Goal: Task Accomplishment & Management: Use online tool/utility

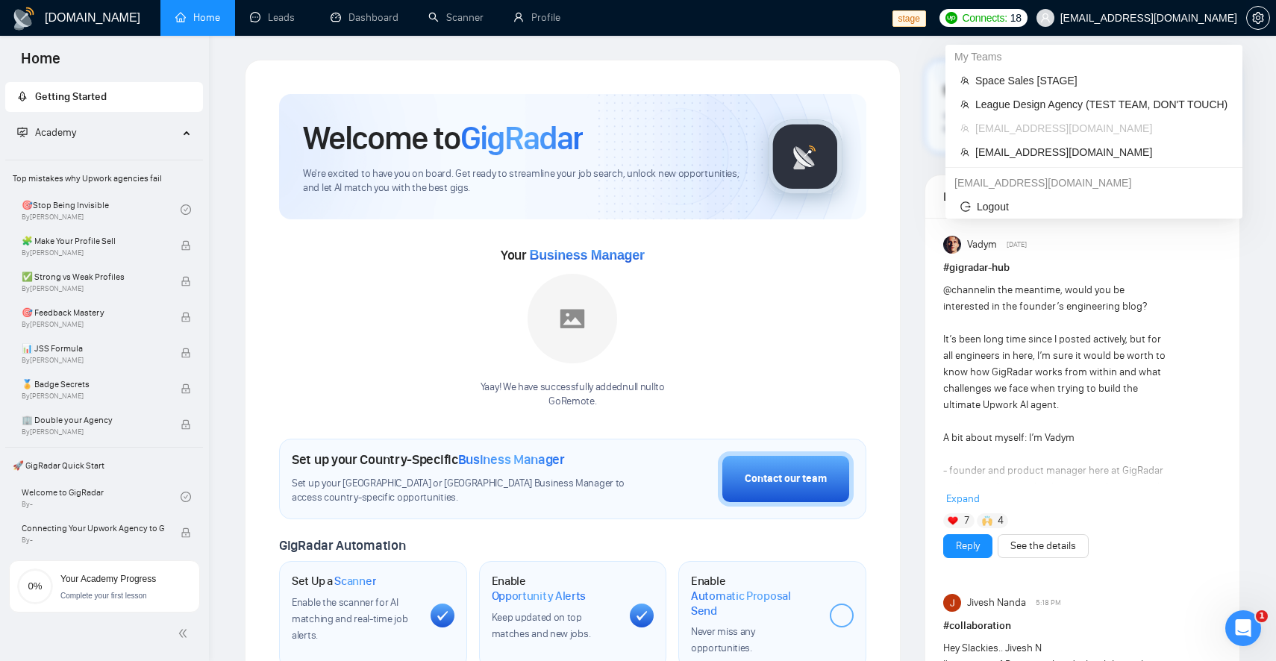
click at [1185, 18] on span "[EMAIL_ADDRESS][DOMAIN_NAME]" at bounding box center [1148, 18] width 177 height 0
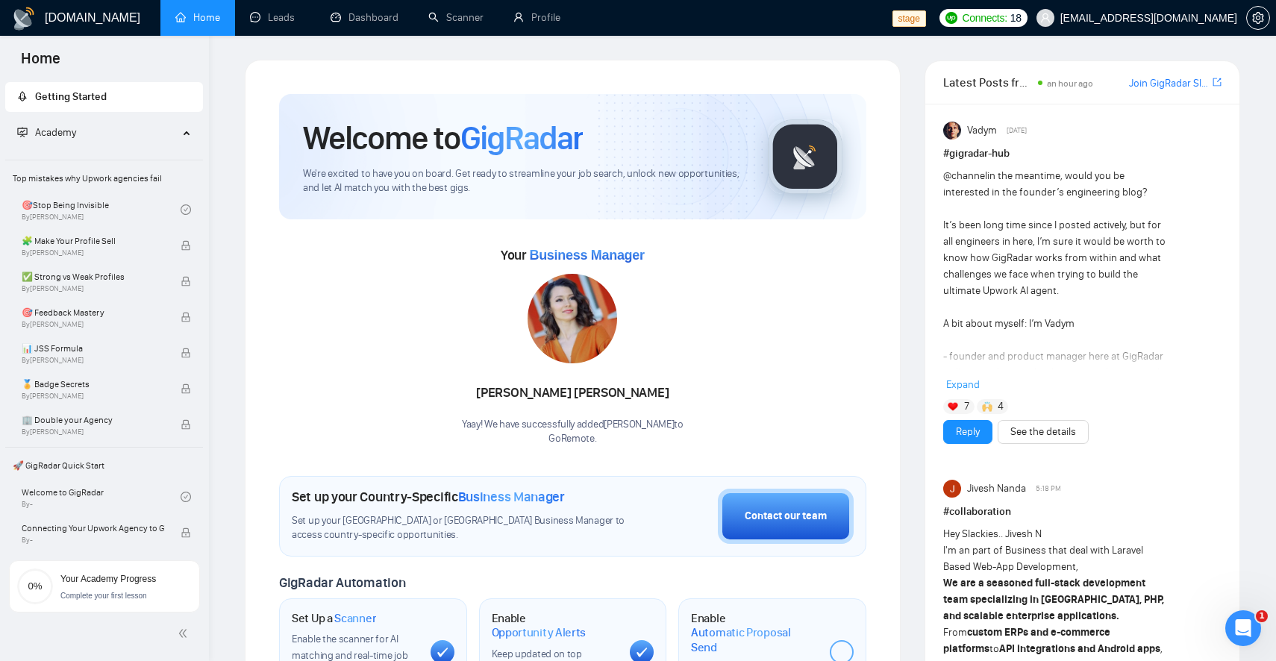
click at [771, 362] on div "Your Business Manager Elena Shevchenko Yaay! We have successfully added Elena S…" at bounding box center [572, 344] width 587 height 203
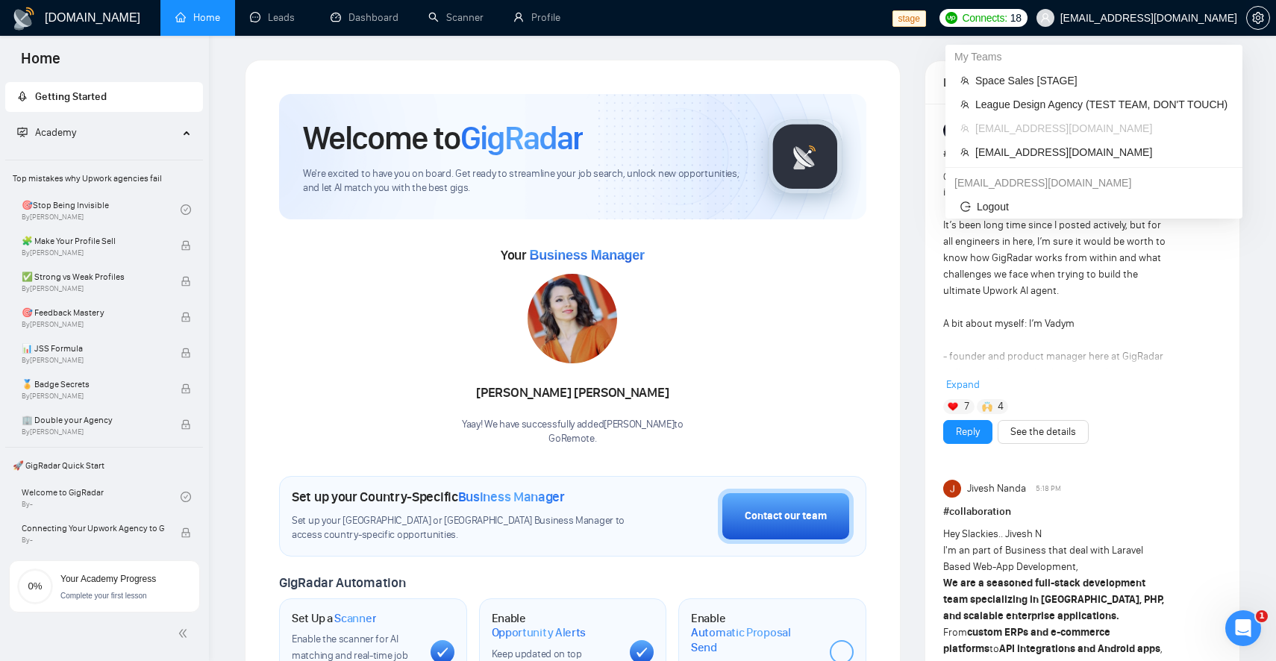
click at [1176, 18] on span "[EMAIL_ADDRESS][DOMAIN_NAME]" at bounding box center [1148, 18] width 177 height 0
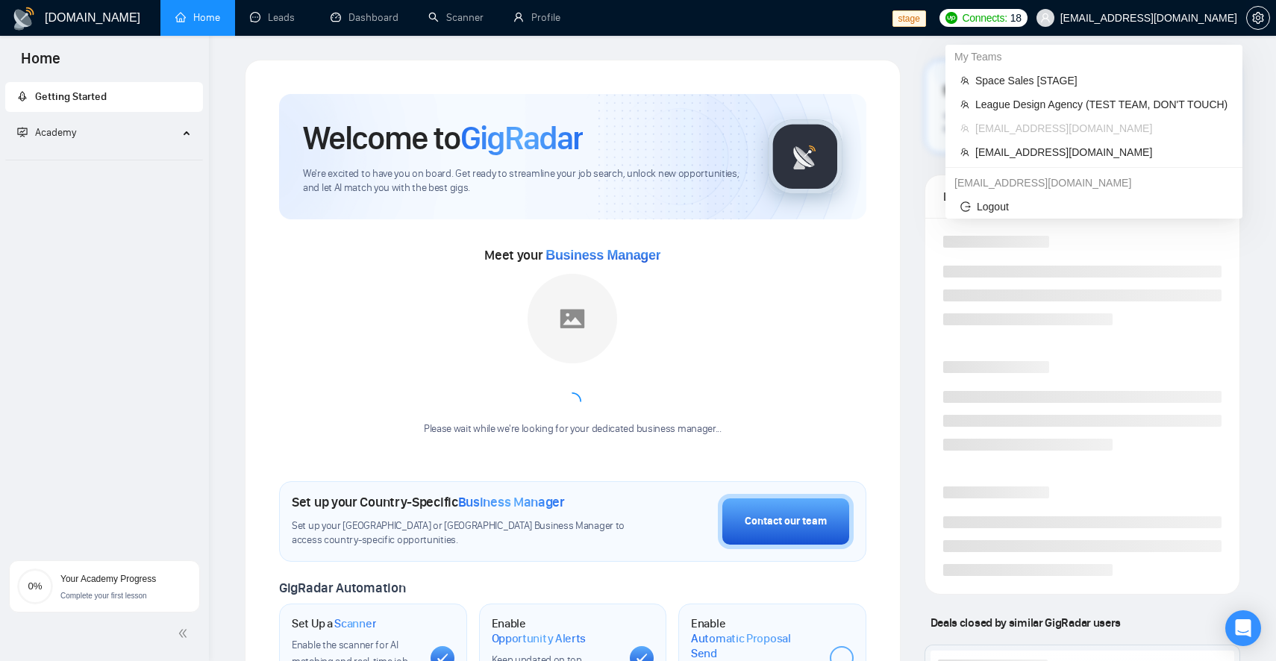
click at [1201, 18] on span "[EMAIL_ADDRESS][DOMAIN_NAME]" at bounding box center [1148, 18] width 177 height 0
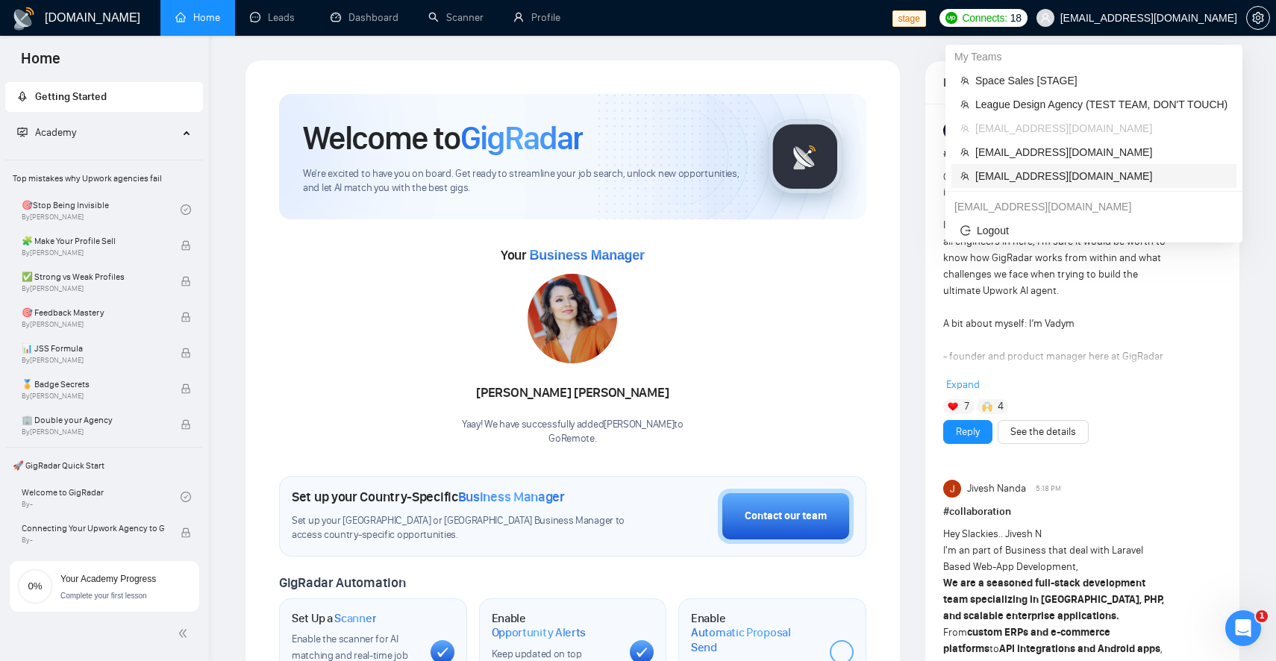
click at [1091, 169] on span "[EMAIL_ADDRESS][DOMAIN_NAME]" at bounding box center [1101, 176] width 252 height 16
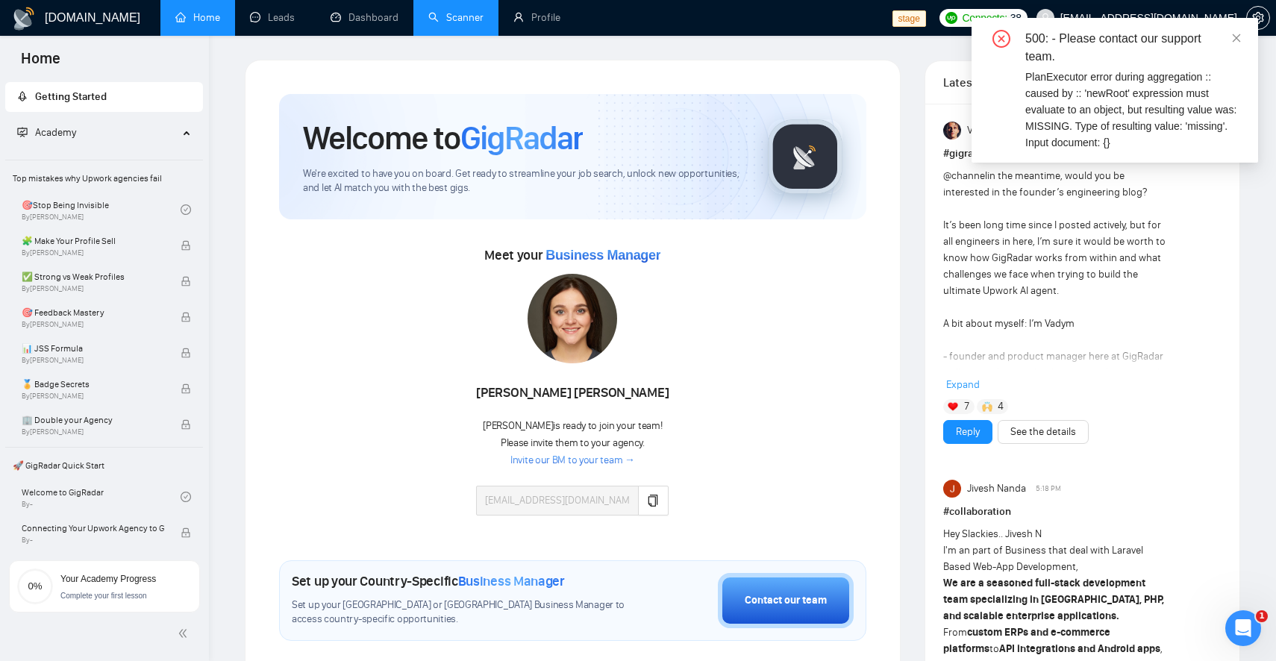
click at [443, 24] on link "Scanner" at bounding box center [455, 17] width 55 height 13
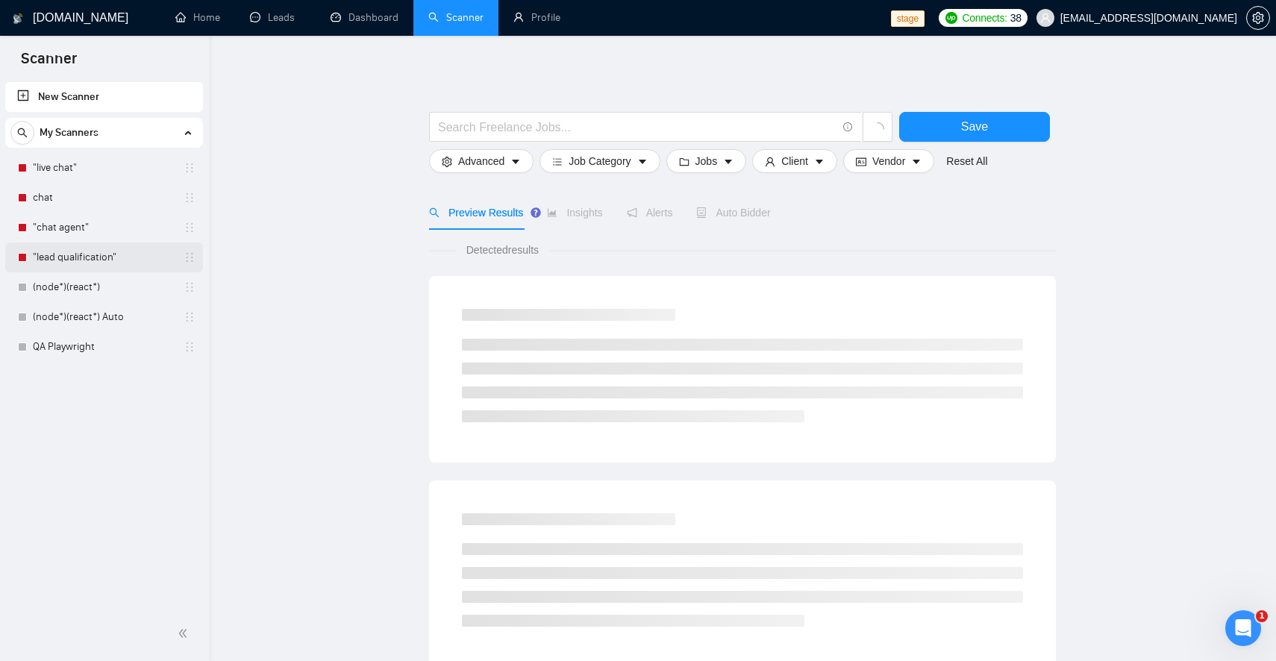
click at [137, 258] on link ""lead qualification"" at bounding box center [104, 257] width 142 height 30
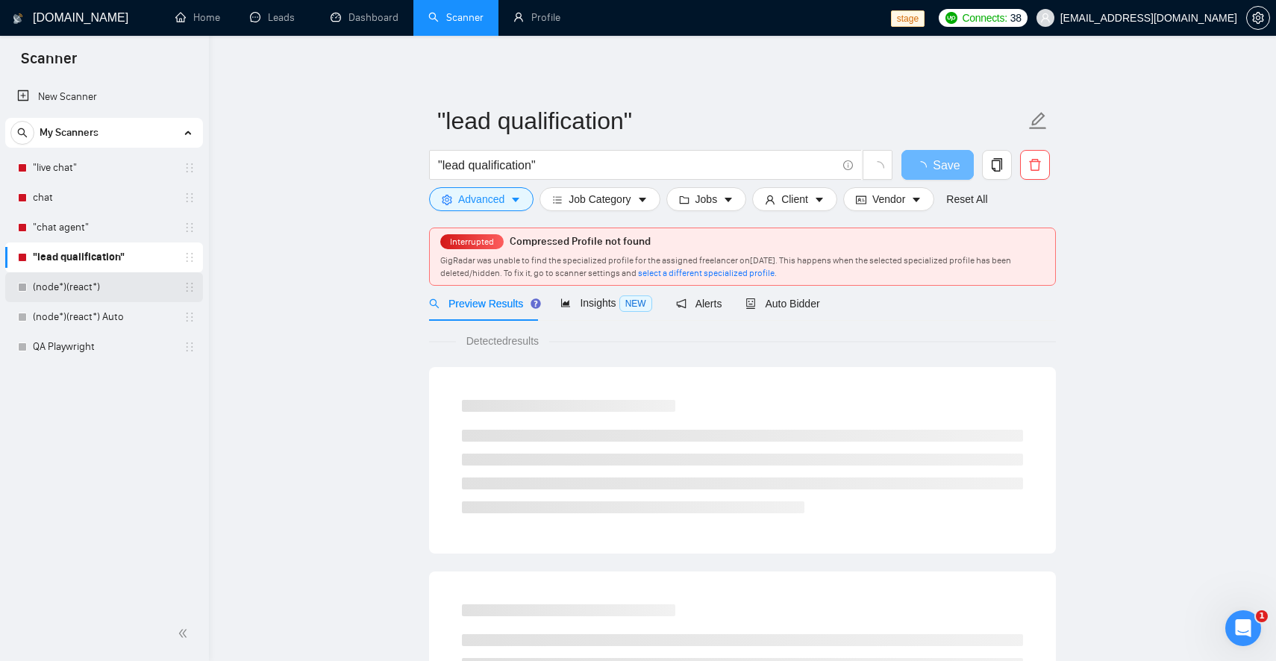
click at [83, 286] on link "(node*)(react*)" at bounding box center [104, 287] width 142 height 30
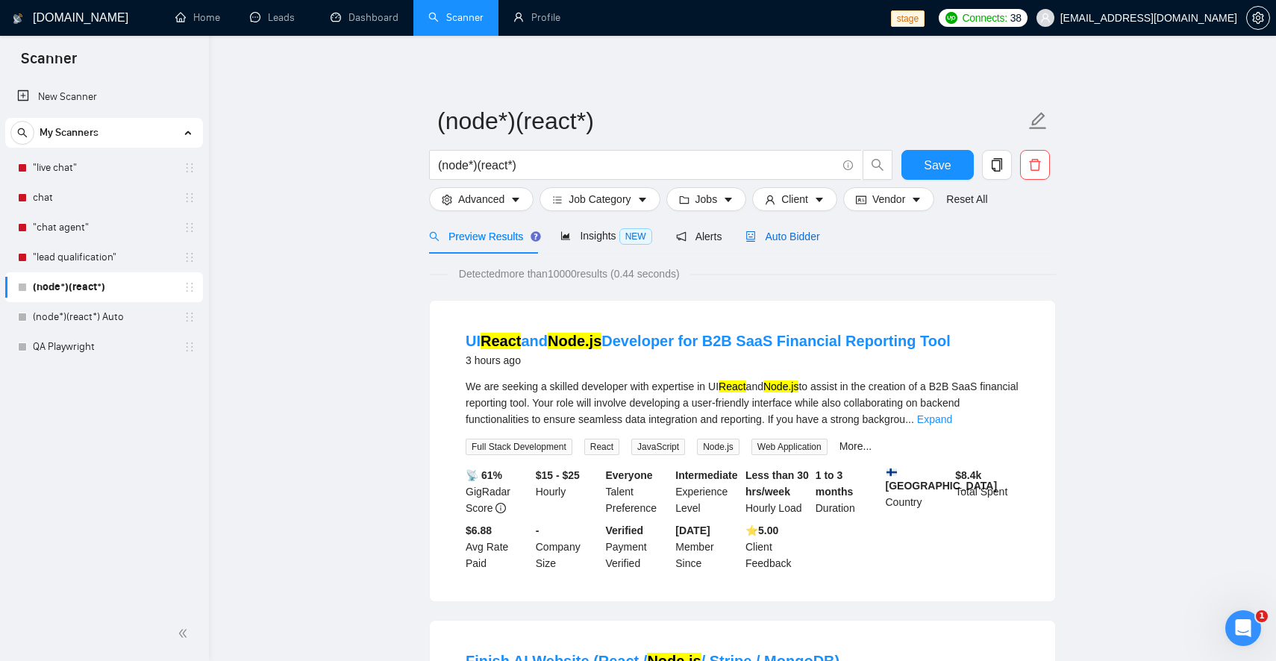
click at [784, 242] on span "Auto Bidder" at bounding box center [782, 237] width 74 height 12
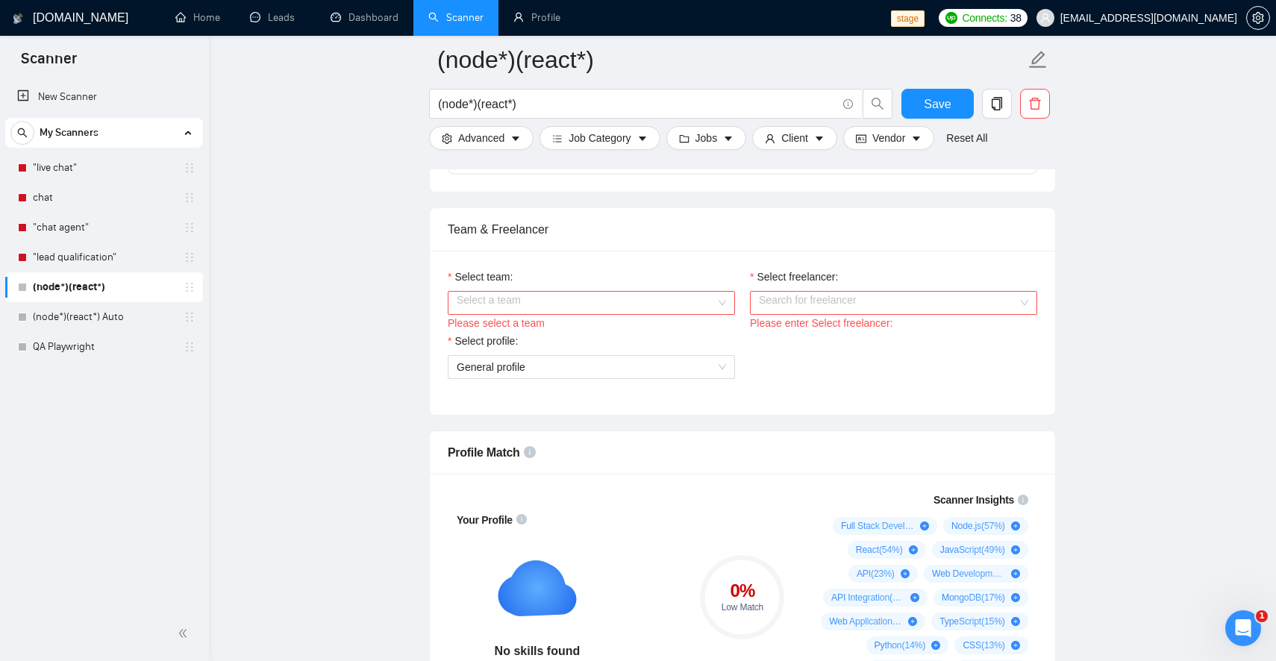
scroll to position [761, 0]
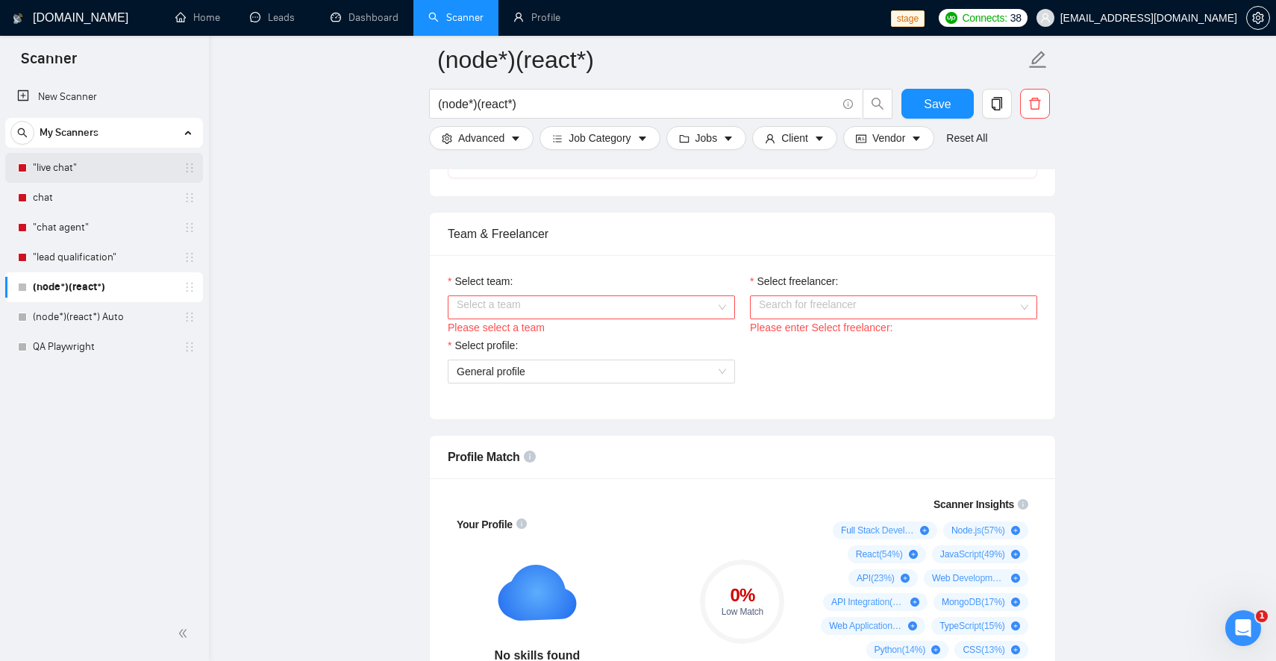
click at [122, 172] on link ""live chat"" at bounding box center [104, 168] width 142 height 30
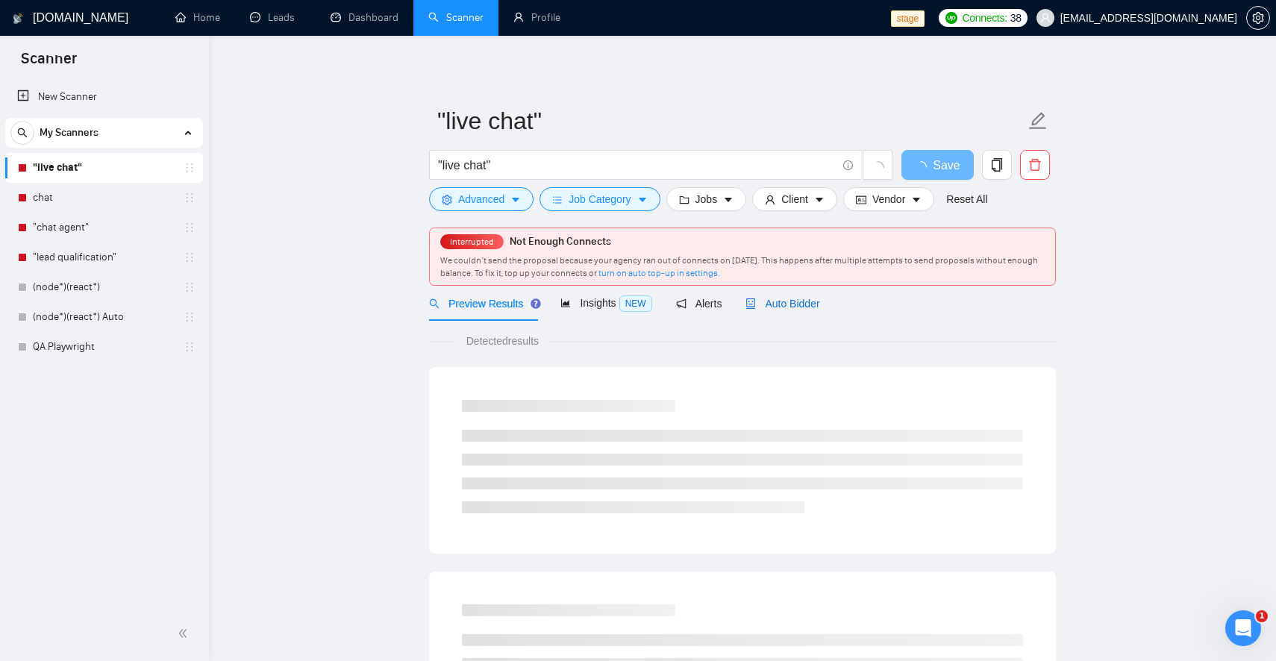
click at [788, 308] on span "Auto Bidder" at bounding box center [782, 304] width 74 height 12
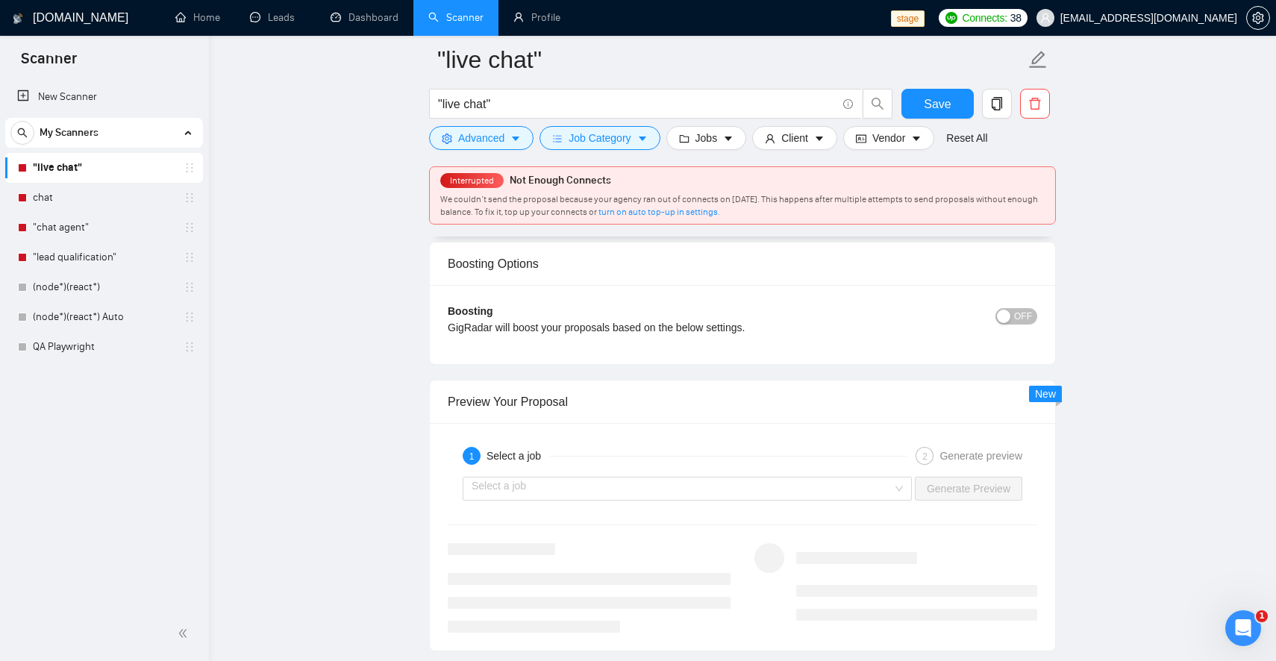
scroll to position [2694, 0]
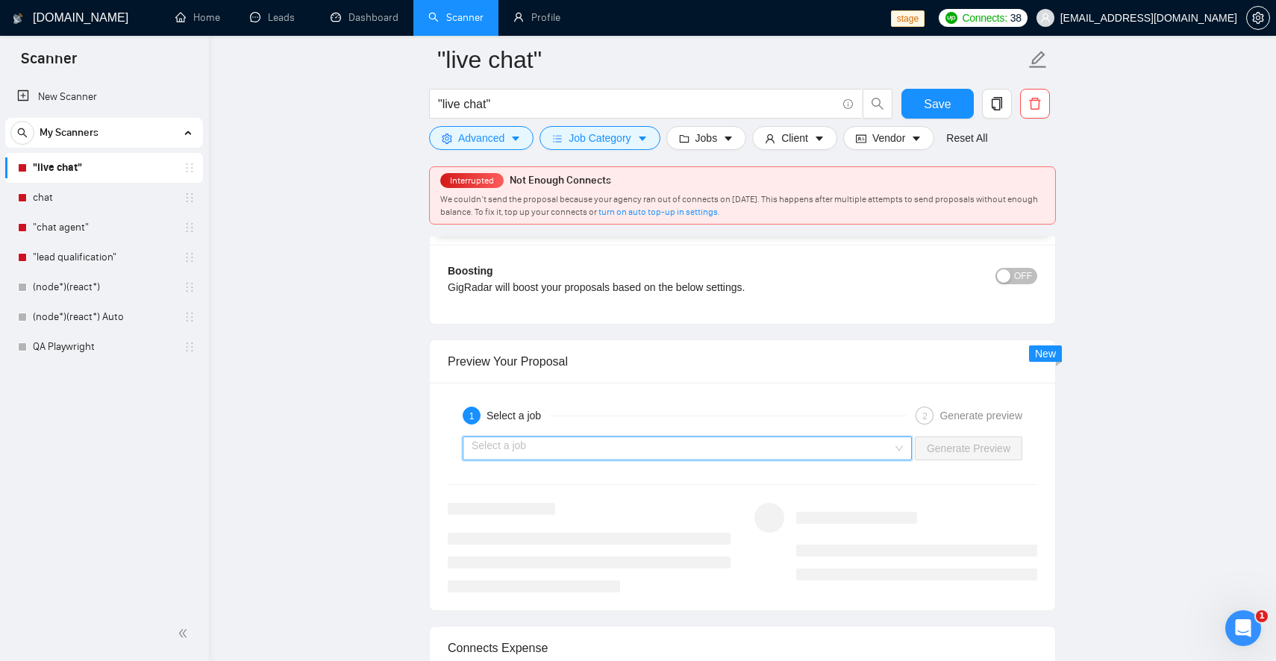
click at [756, 445] on input "search" at bounding box center [681, 448] width 421 height 22
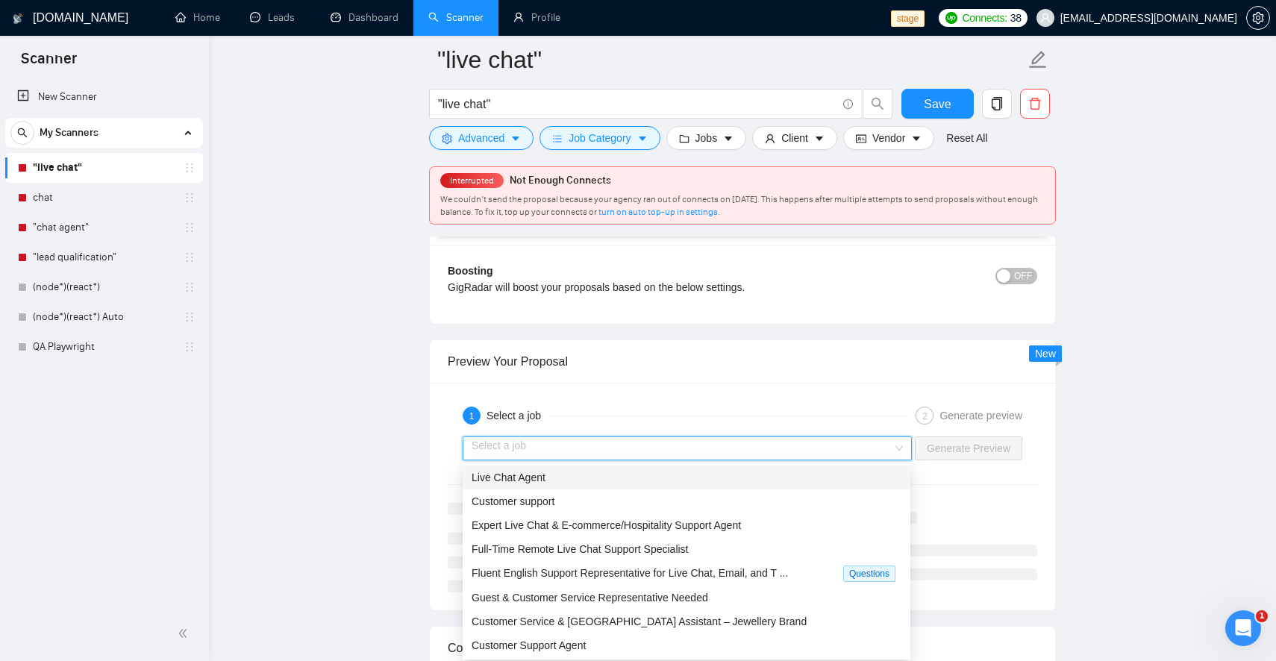
click at [737, 474] on div "Live Chat Agent" at bounding box center [686, 477] width 430 height 16
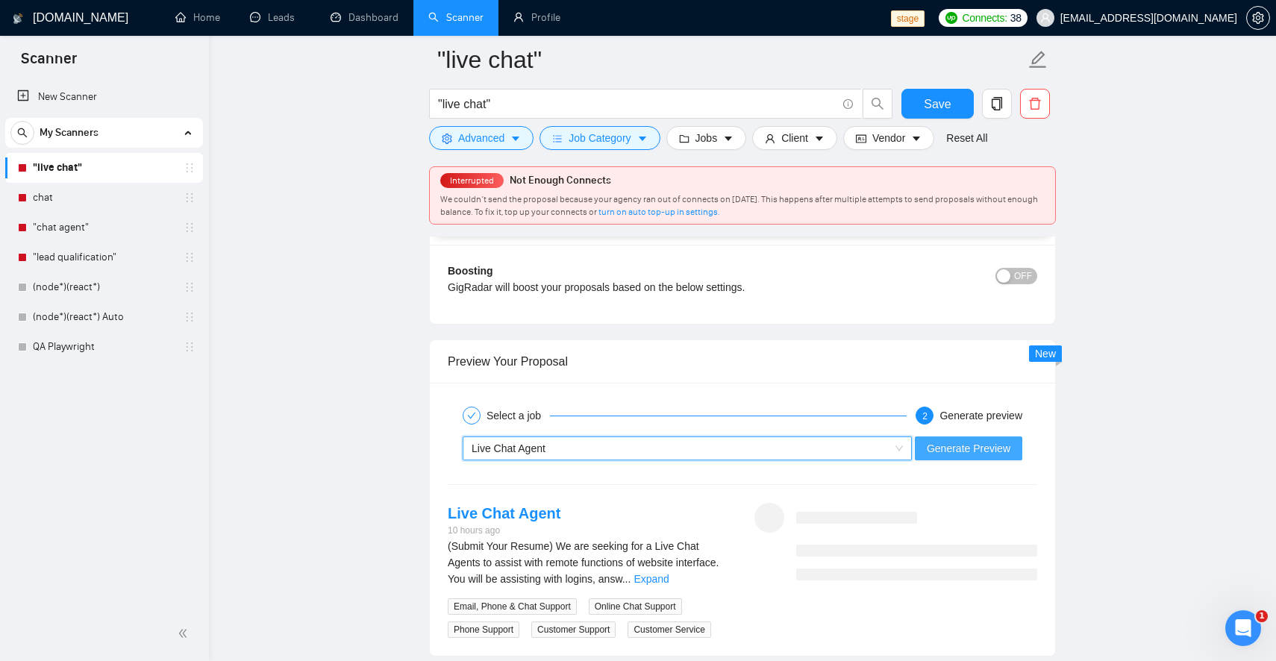
click at [954, 445] on span "Generate Preview" at bounding box center [969, 448] width 84 height 16
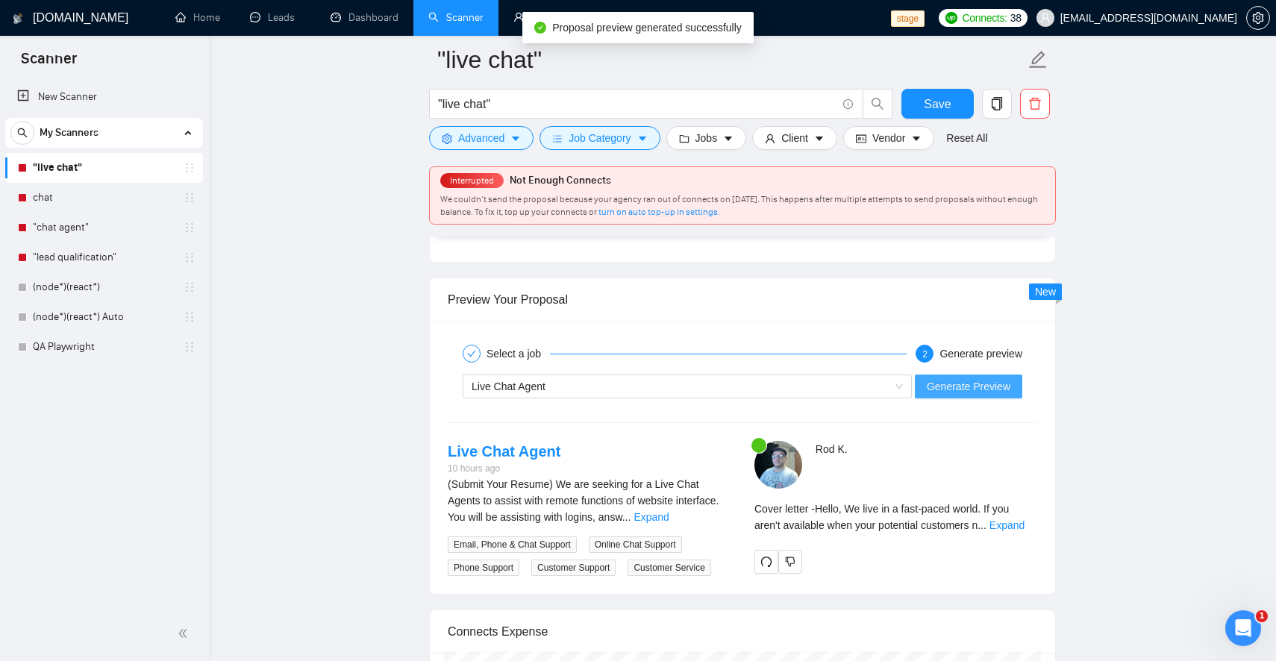
scroll to position [2762, 0]
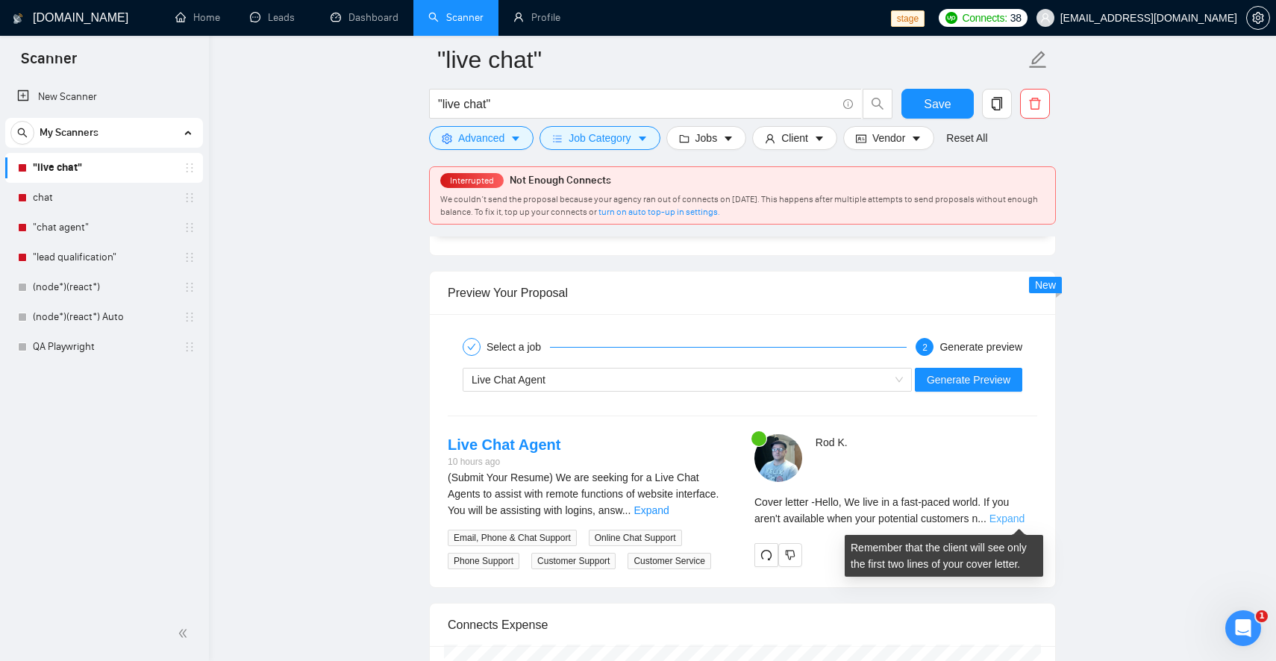
click at [1018, 521] on link "Expand" at bounding box center [1006, 518] width 35 height 12
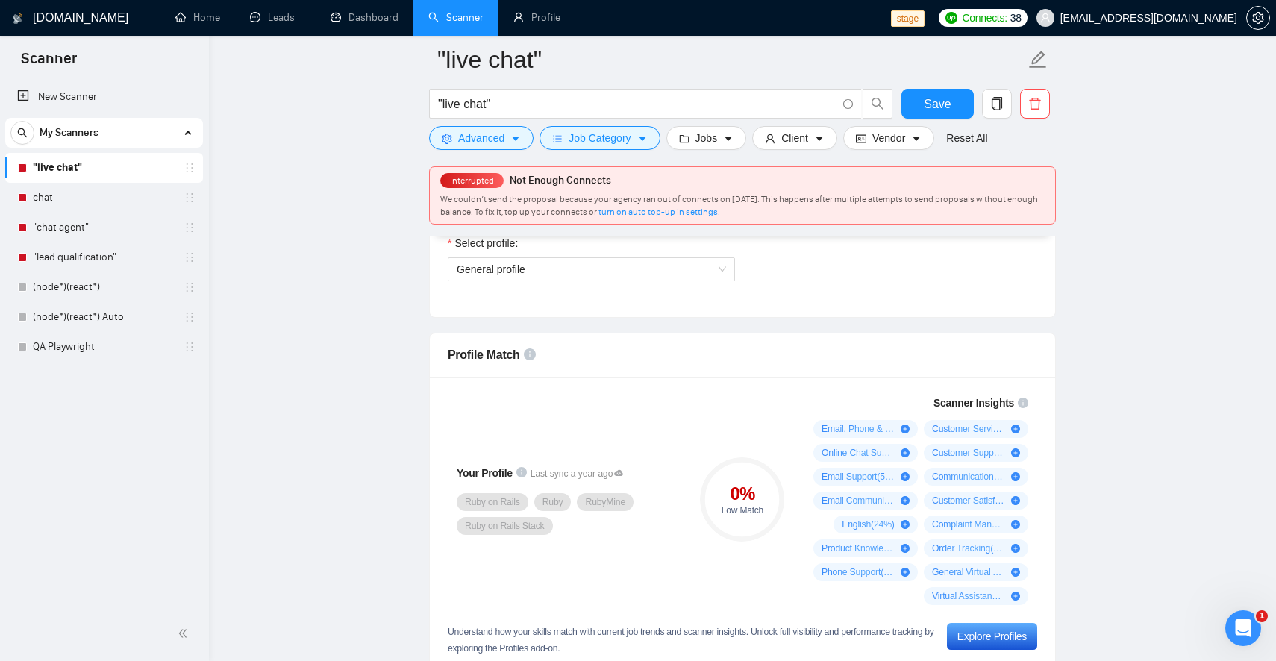
scroll to position [869, 0]
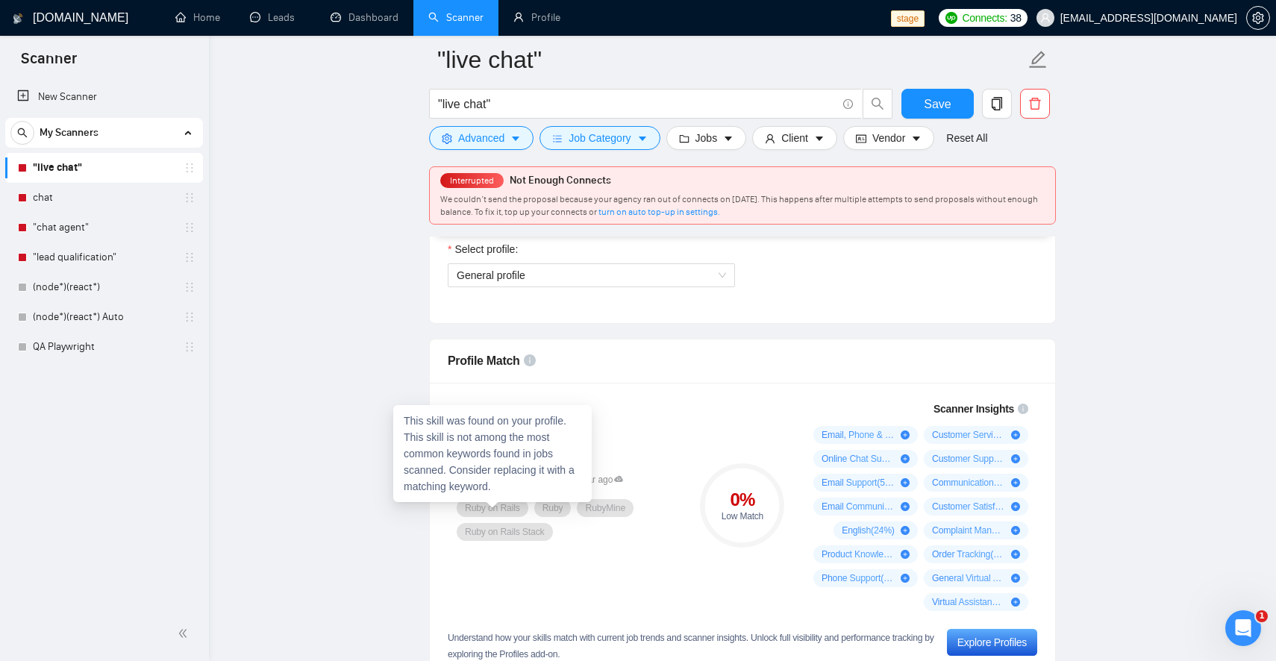
drag, startPoint x: 463, startPoint y: 505, endPoint x: 518, endPoint y: 506, distance: 56.0
click at [516, 506] on div "Ruby on Rails" at bounding box center [493, 508] width 72 height 18
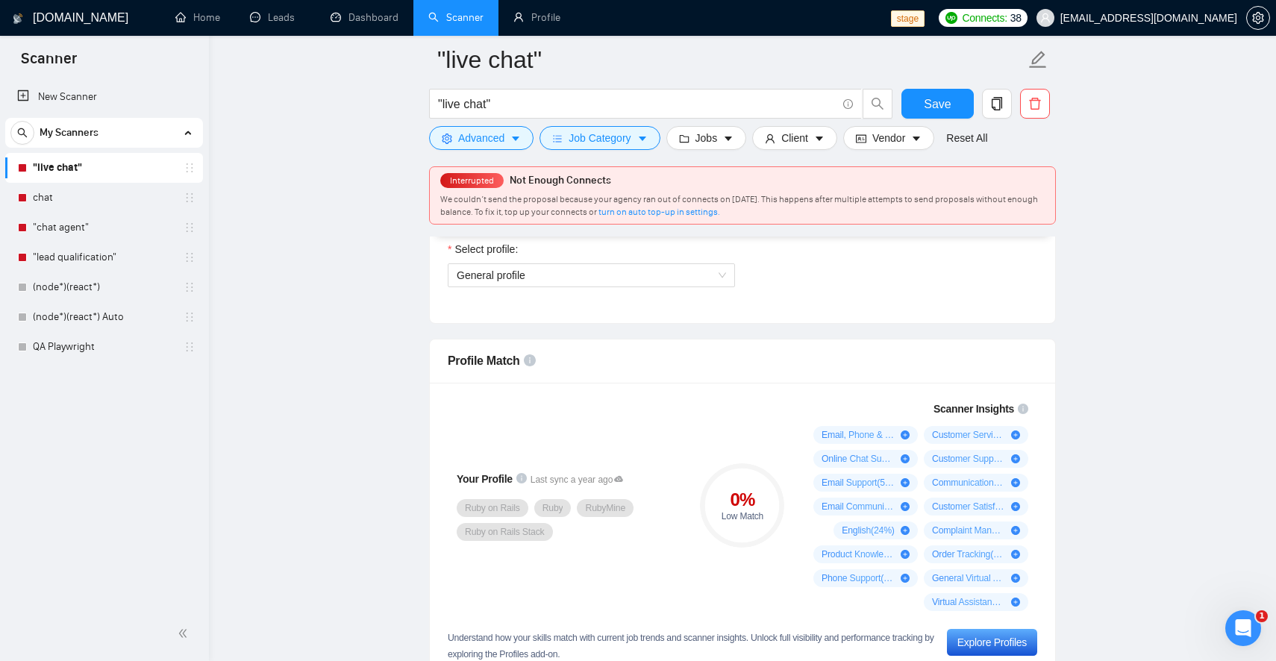
drag, startPoint x: 520, startPoint y: 507, endPoint x: 448, endPoint y: 506, distance: 72.4
click at [448, 506] on div "Your Profile Last sync a year ago Ruby on Rails Ruby RubyMine Ruby on Rails Sta…" at bounding box center [567, 506] width 239 height 88
click at [125, 91] on link "New Scanner" at bounding box center [104, 97] width 174 height 30
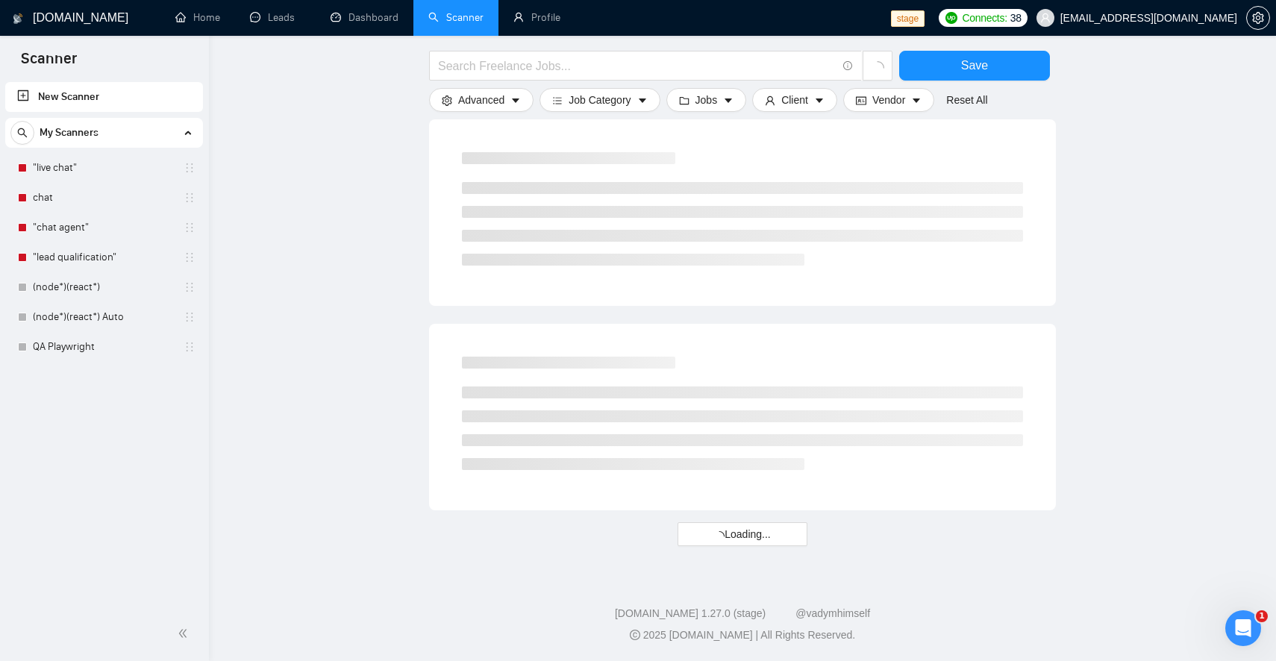
scroll to position [770, 0]
click at [556, 68] on input "text" at bounding box center [637, 66] width 398 height 19
type input "ruby on rails"
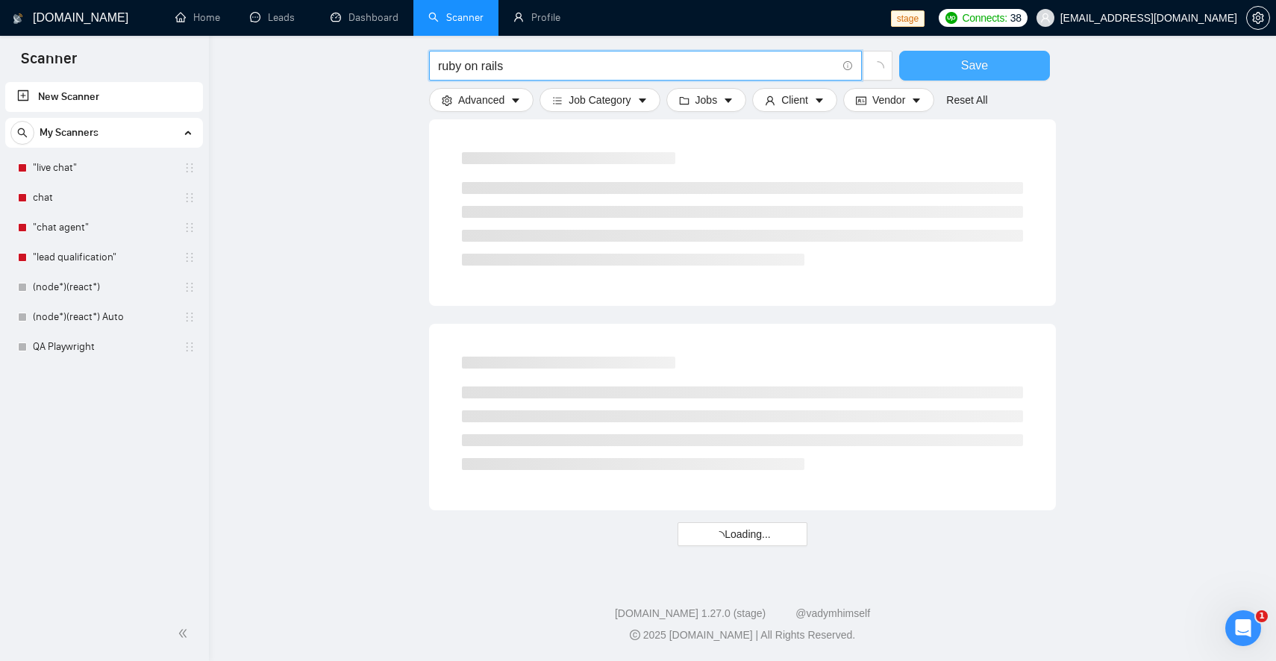
click at [937, 63] on button "Save" at bounding box center [974, 66] width 151 height 30
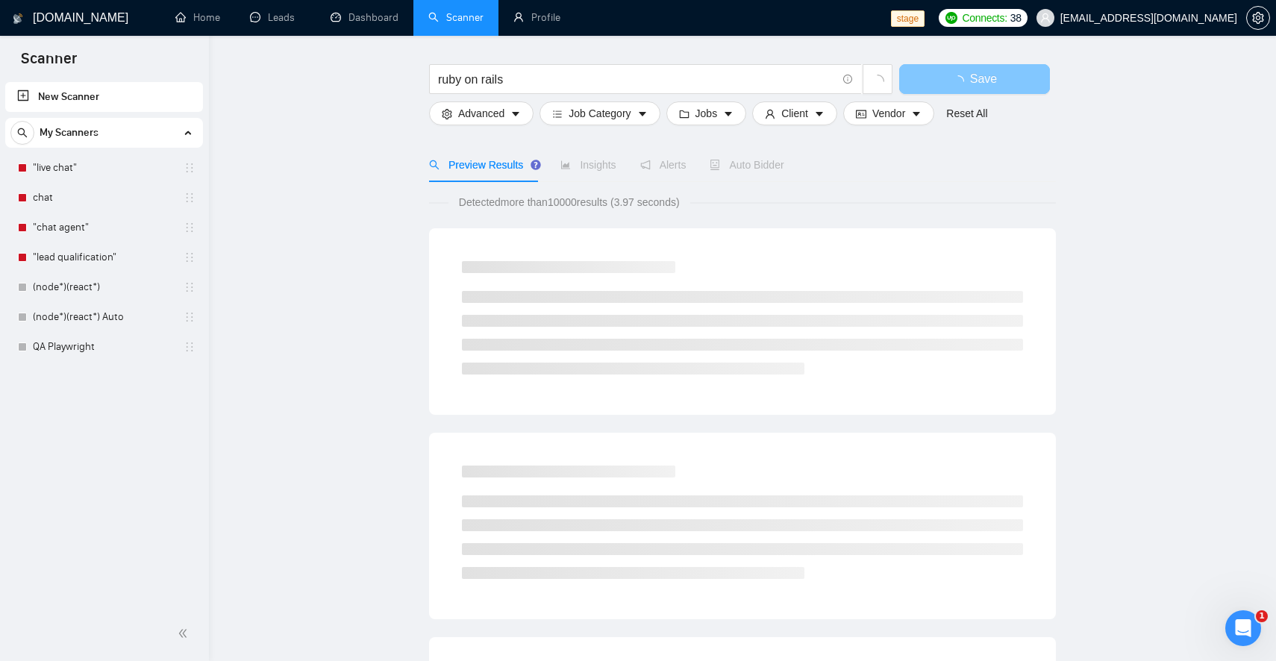
scroll to position [0, 0]
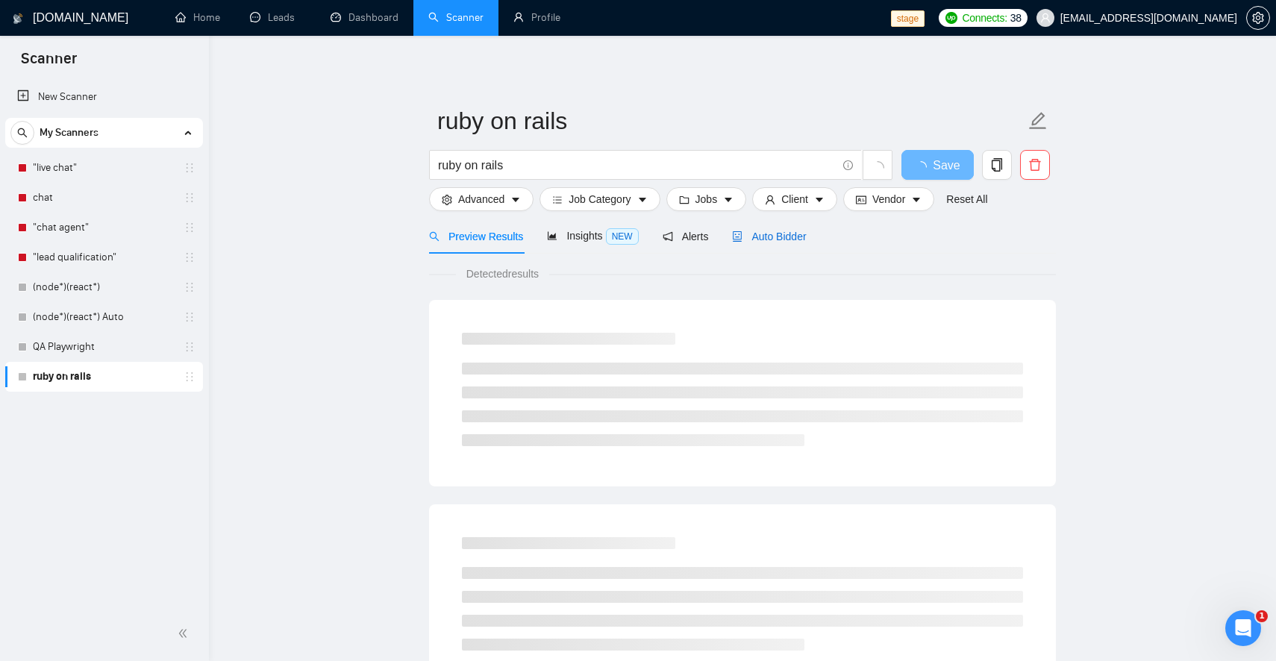
click at [791, 233] on span "Auto Bidder" at bounding box center [769, 237] width 74 height 12
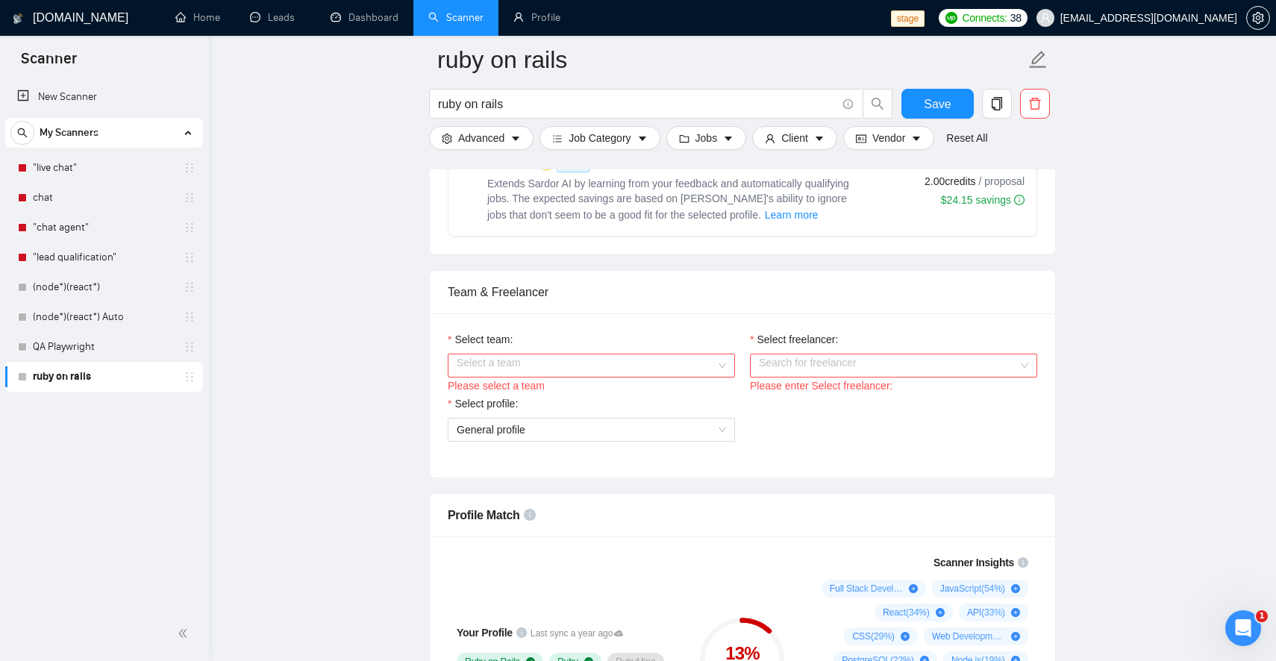
scroll to position [648, 0]
click at [713, 360] on input "Select team:" at bounding box center [586, 365] width 259 height 22
click at [682, 392] on div "Approachment" at bounding box center [591, 394] width 269 height 16
click at [818, 367] on input "Select freelancer:" at bounding box center [888, 365] width 259 height 22
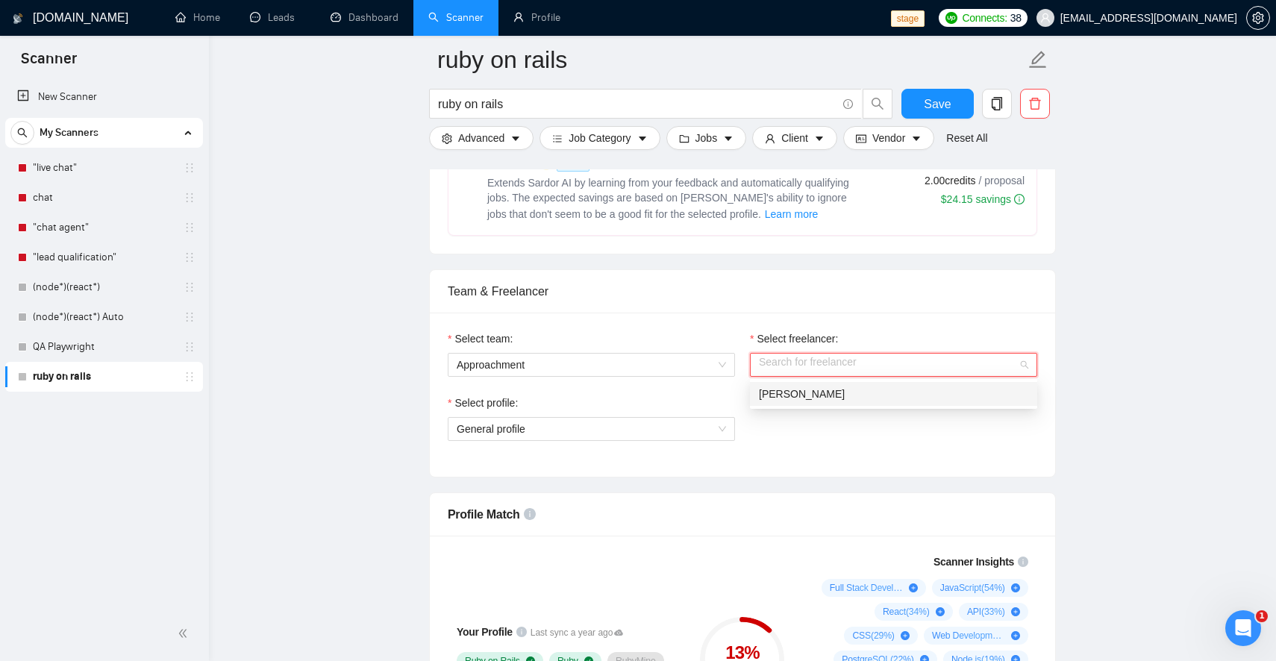
click at [811, 397] on span "[PERSON_NAME]" at bounding box center [802, 394] width 86 height 12
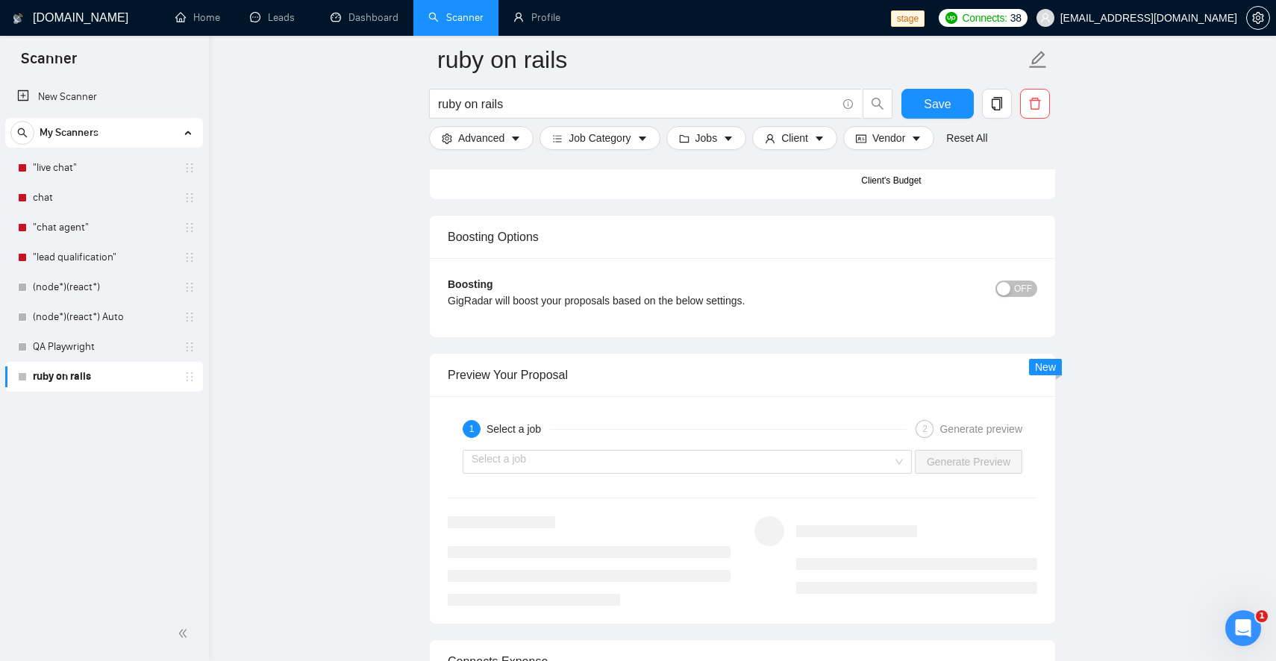
scroll to position [2614, 0]
click at [773, 460] on input "search" at bounding box center [681, 461] width 421 height 22
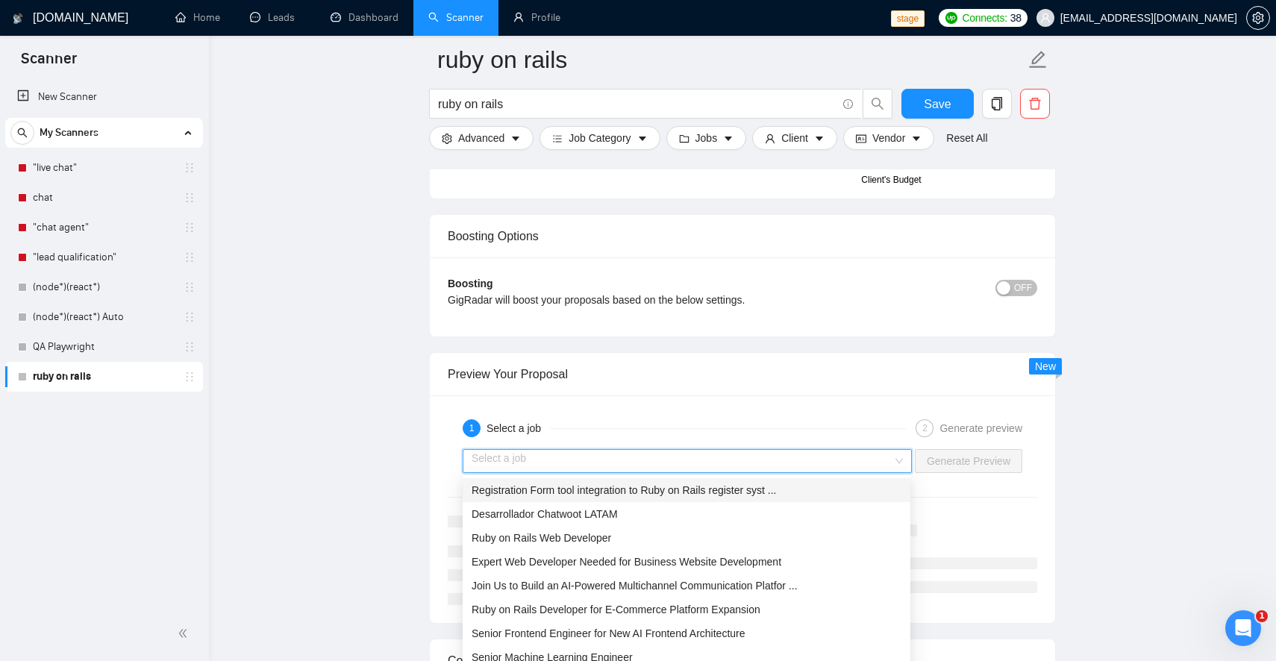
click at [751, 490] on span "Registration Form tool integration to Ruby on Rails register syst ..." at bounding box center [623, 490] width 305 height 12
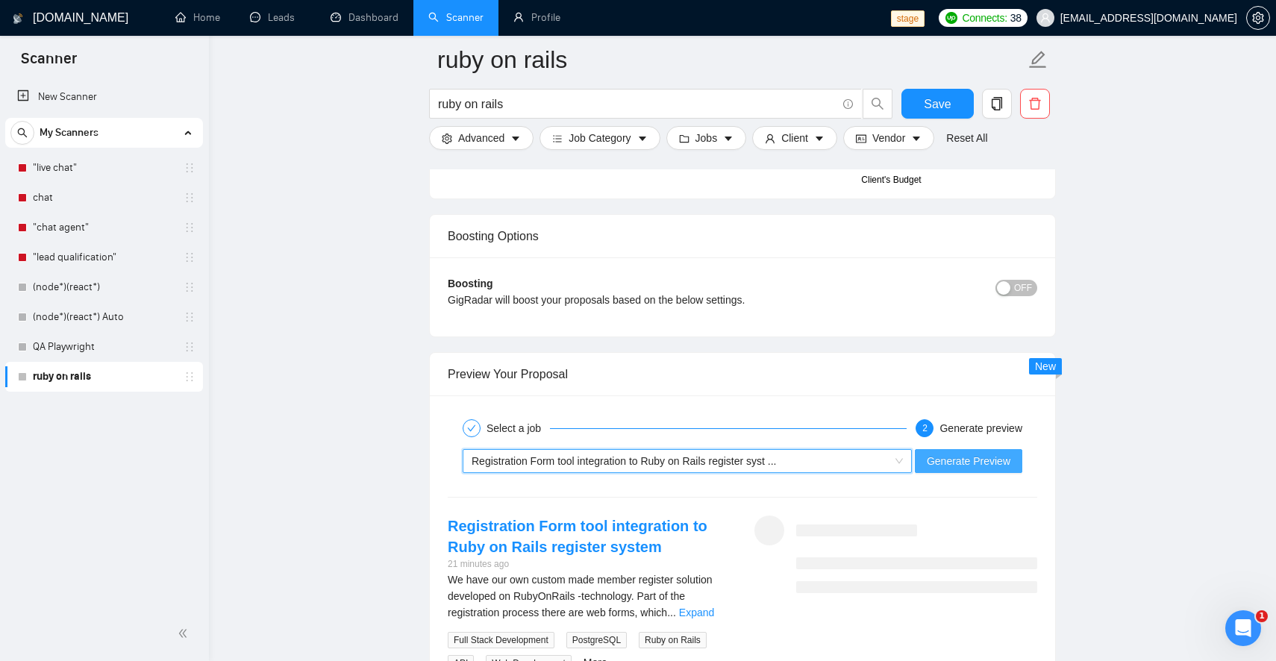
click at [964, 454] on span "Generate Preview" at bounding box center [969, 461] width 84 height 16
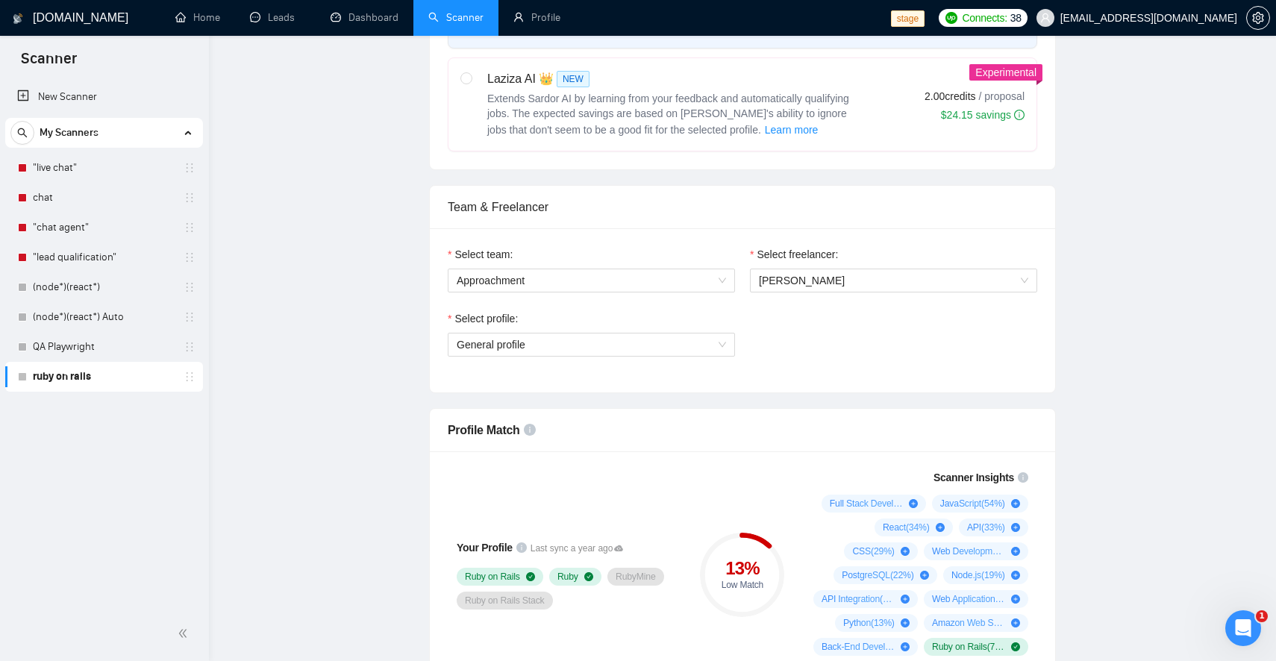
scroll to position [0, 0]
